Goal: Find specific page/section: Find specific page/section

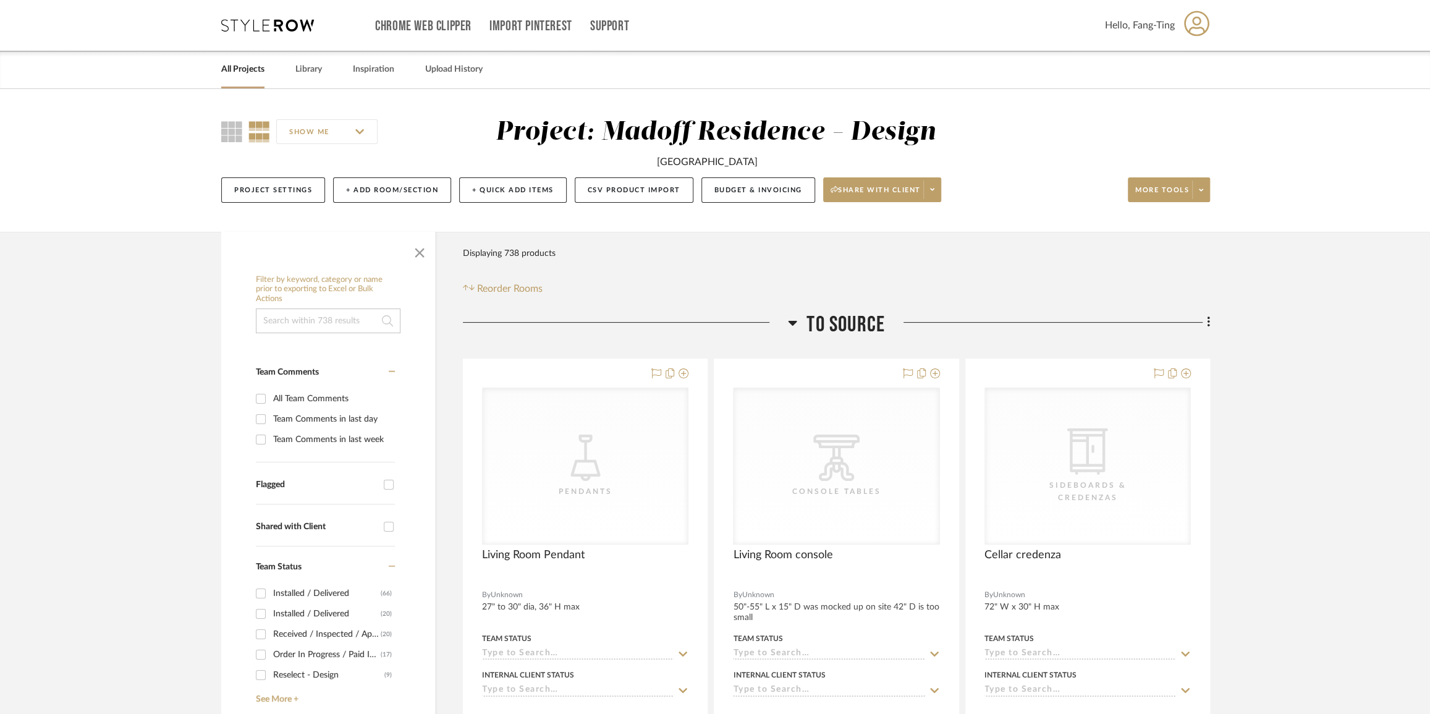
click at [245, 64] on link "All Projects" at bounding box center [242, 69] width 43 height 17
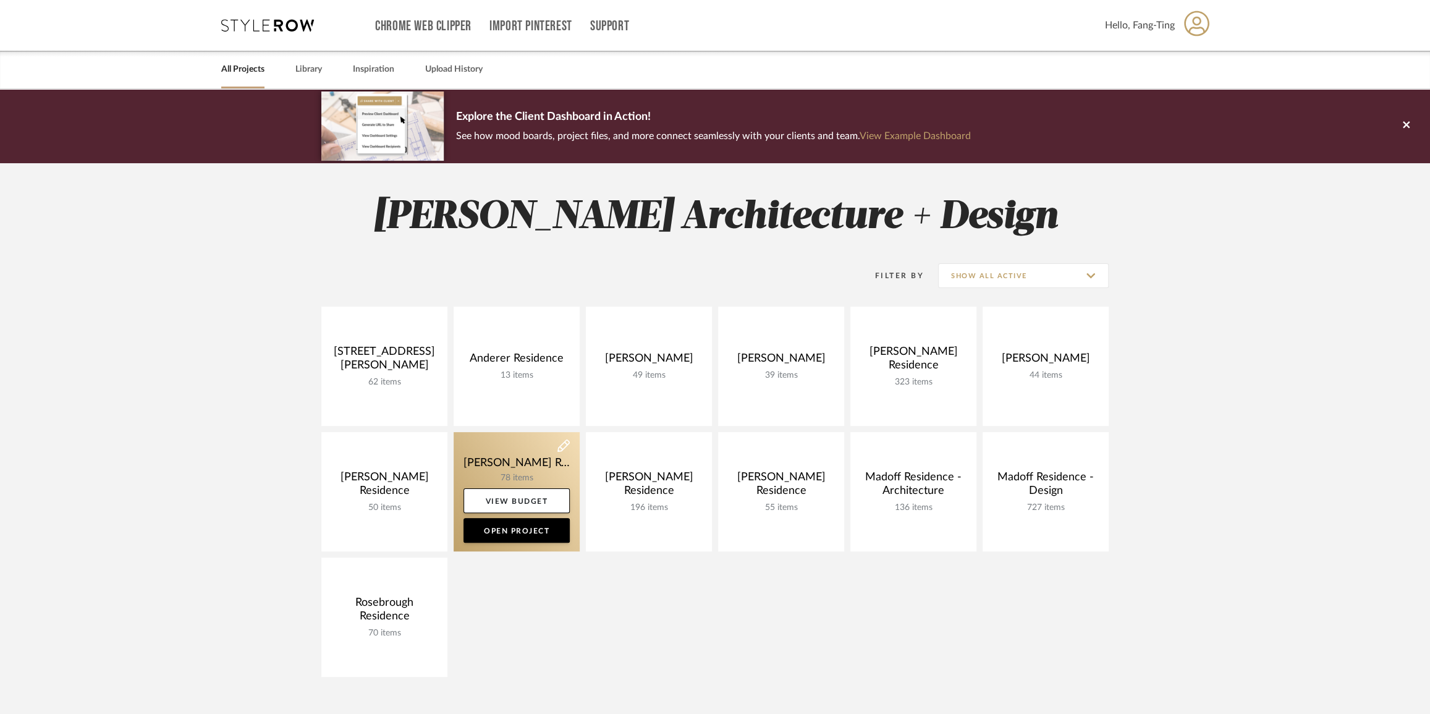
click at [498, 458] on link at bounding box center [517, 491] width 126 height 119
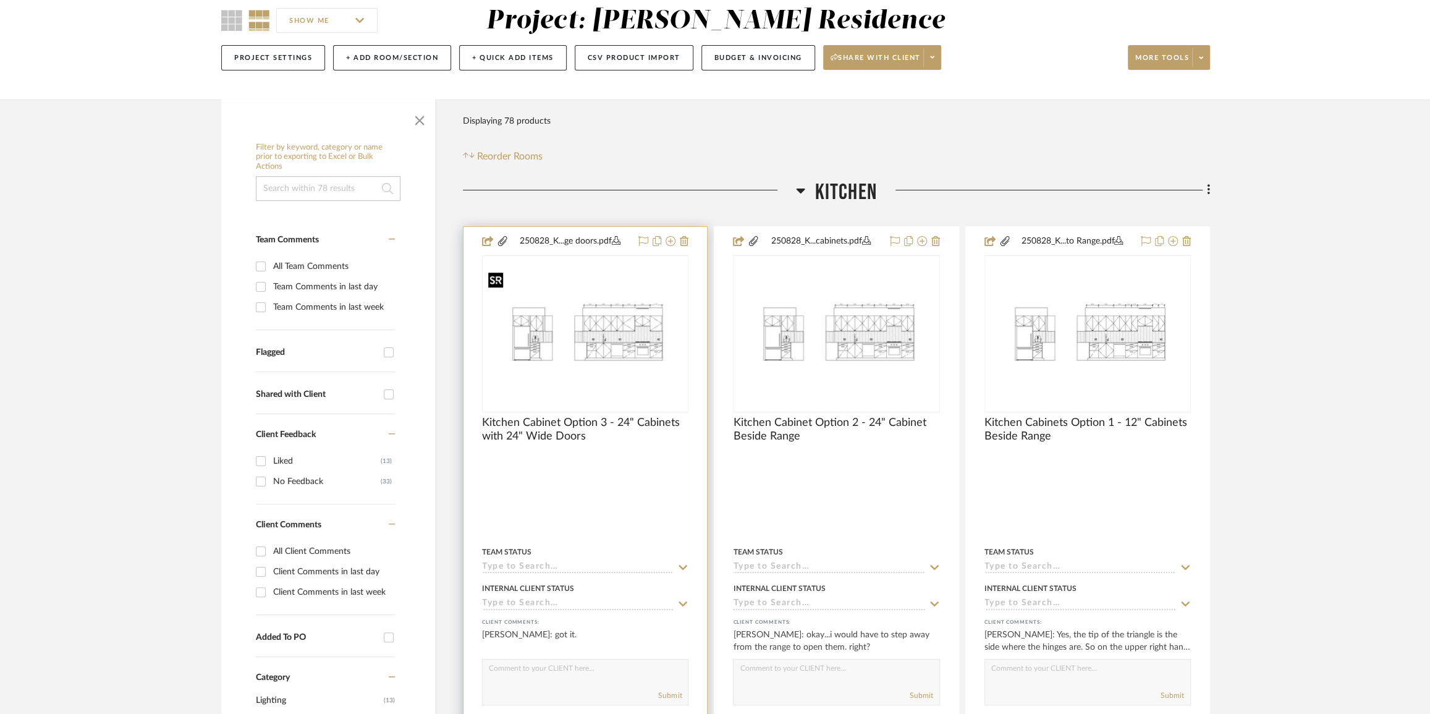
scroll to position [112, 0]
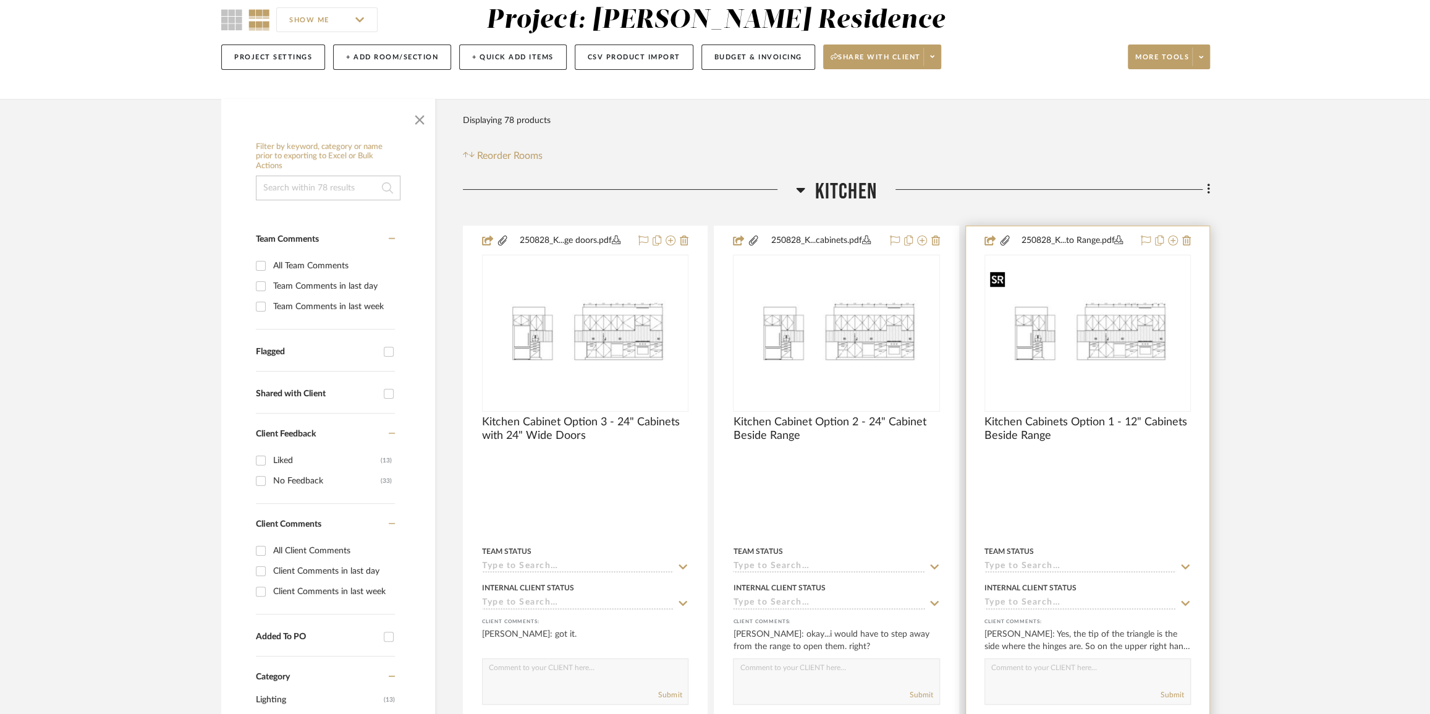
click at [1132, 347] on img "0" at bounding box center [1088, 333] width 204 height 132
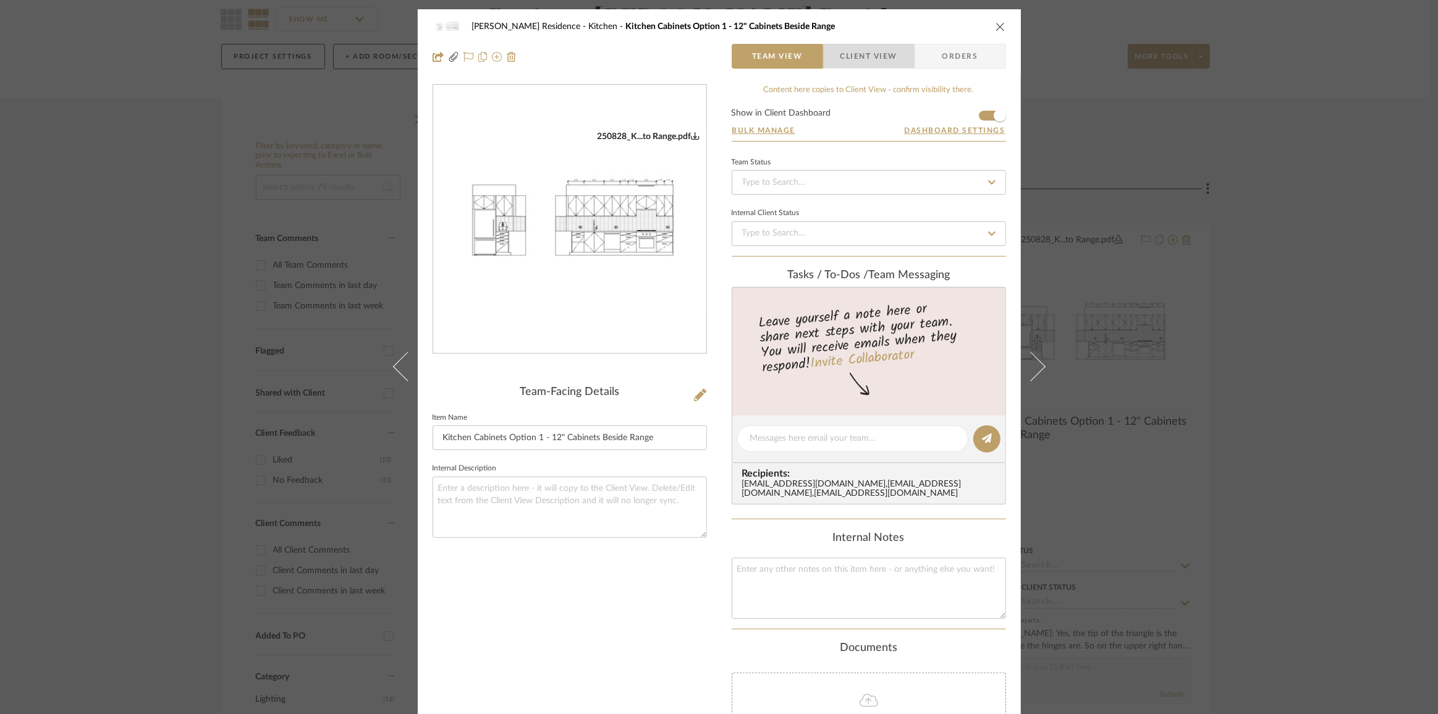
click at [868, 57] on span "Client View" at bounding box center [868, 56] width 57 height 25
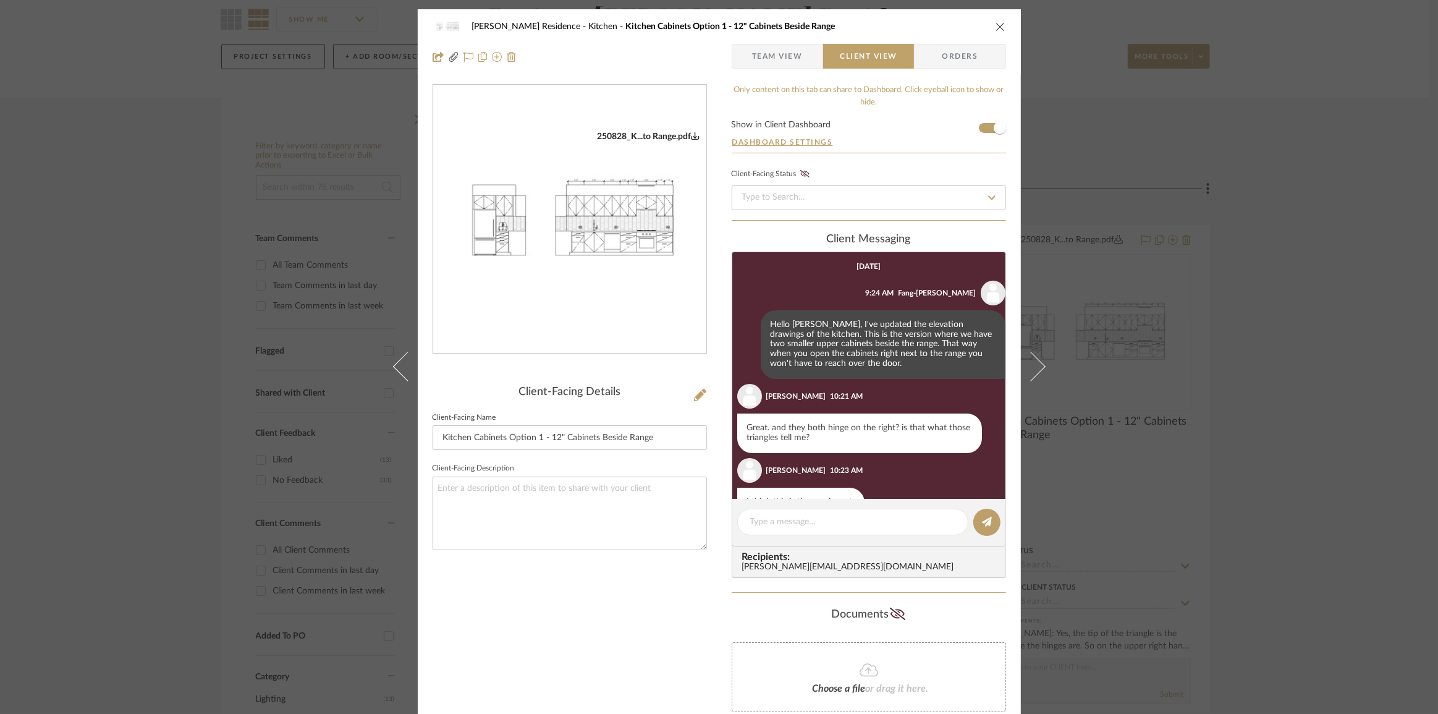
scroll to position [129, 0]
